Goal: Task Accomplishment & Management: Manage account settings

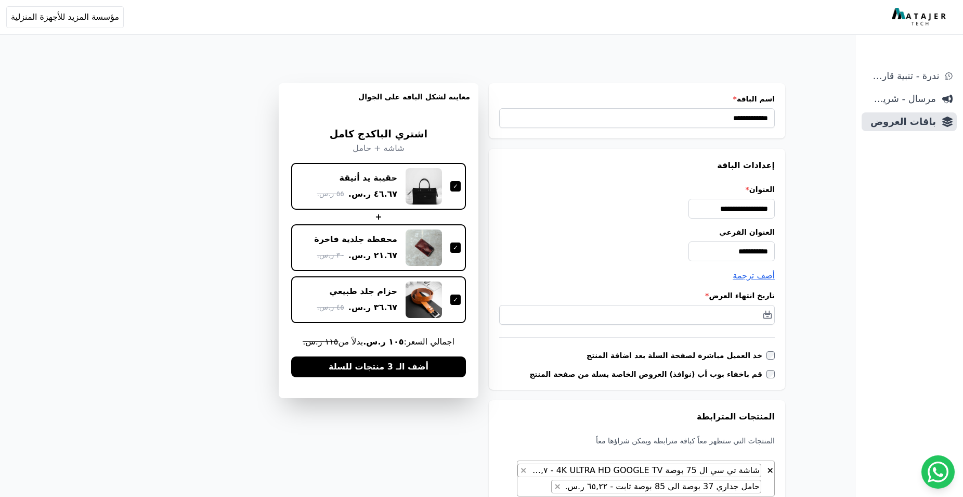
select select "**********"
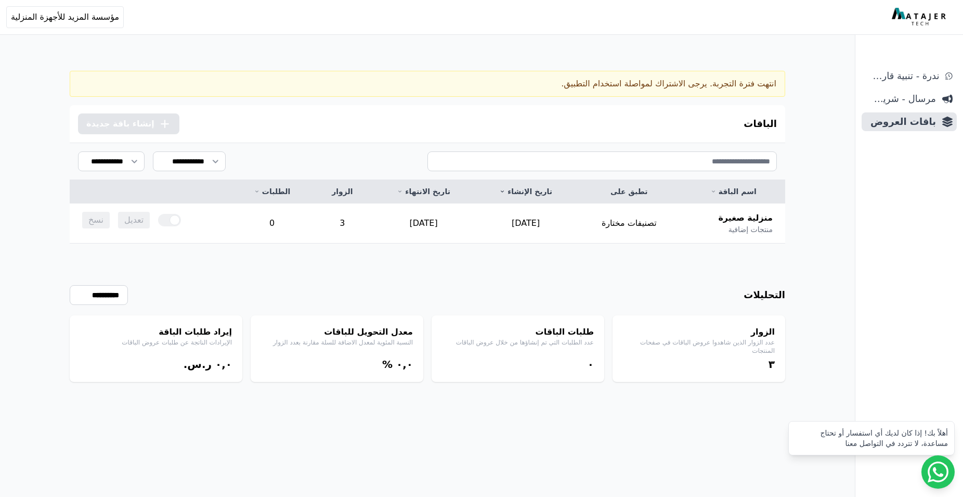
click at [712, 82] on div "انتهت فترة التجربة. يرجى الاشتراك لمواصلة استخدام التطبيق." at bounding box center [428, 84] width 716 height 26
drag, startPoint x: 712, startPoint y: 82, endPoint x: 690, endPoint y: 89, distance: 23.0
click at [712, 82] on div "انتهت فترة التجربة. يرجى الاشتراك لمواصلة استخدام التطبيق." at bounding box center [428, 84] width 716 height 26
click at [690, 89] on div "انتهت فترة التجربة. يرجى الاشتراك لمواصلة استخدام التطبيق." at bounding box center [428, 84] width 716 height 26
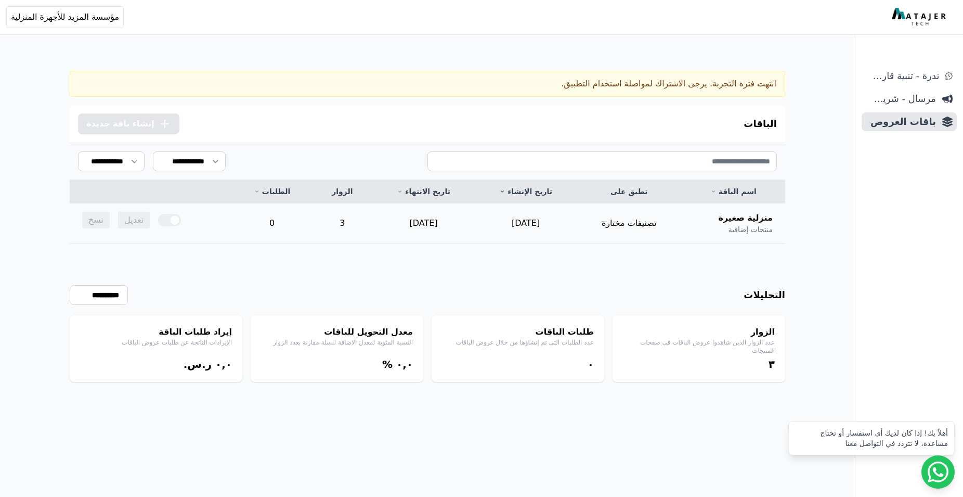
click at [152, 226] on td "تعديل نسخ" at bounding box center [151, 219] width 162 height 33
click at [156, 220] on td "تعديل نسخ" at bounding box center [151, 219] width 162 height 33
click at [177, 218] on div at bounding box center [169, 220] width 23 height 12
click at [939, 480] on icon at bounding box center [938, 471] width 21 height 21
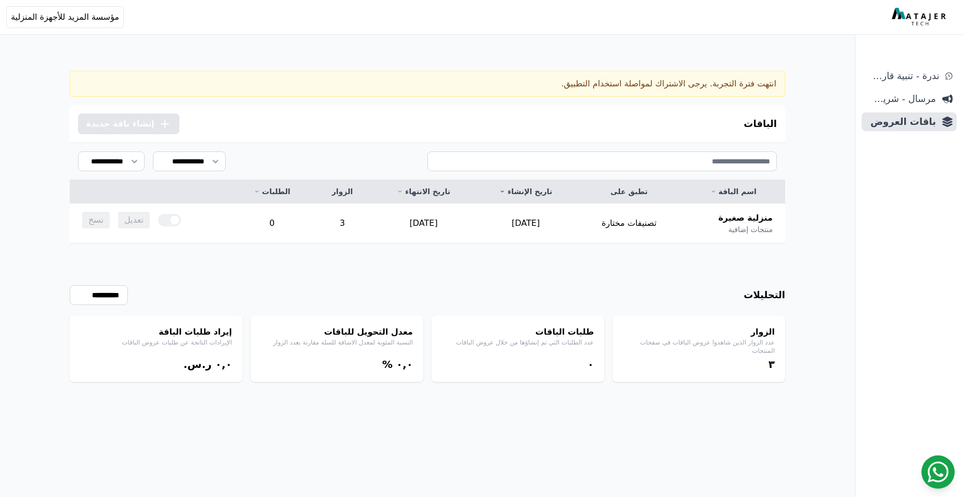
click at [928, 468] on icon at bounding box center [938, 471] width 21 height 21
click at [934, 470] on icon at bounding box center [938, 471] width 21 height 21
